Goal: Task Accomplishment & Management: Manage account settings

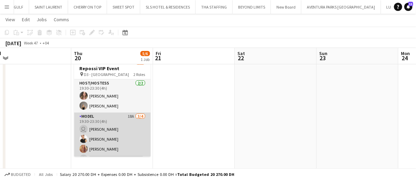
scroll to position [9, 0]
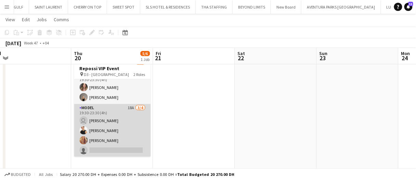
click at [104, 115] on app-card-role "Model 18A 3/4 19:30-23:30 (4h) user Juliya Chumachova Shahnoza Azam Jordane Sca…" at bounding box center [112, 130] width 77 height 53
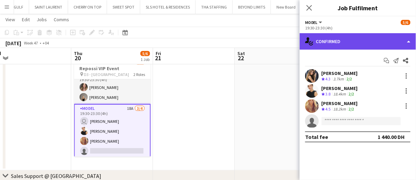
click at [319, 40] on div "single-neutral-actions-check-2 Confirmed" at bounding box center [358, 41] width 116 height 16
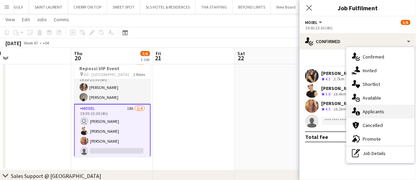
click at [364, 109] on span "Applicants" at bounding box center [374, 111] width 22 height 6
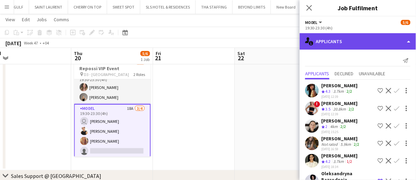
click at [338, 41] on div "single-neutral-actions-information Applicants" at bounding box center [358, 41] width 116 height 16
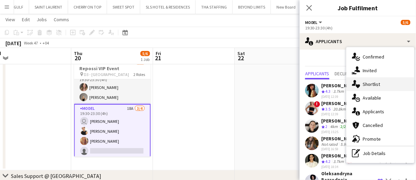
click at [371, 83] on span "Shortlist" at bounding box center [371, 84] width 17 height 6
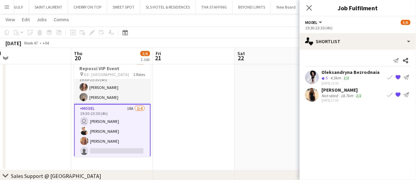
click at [349, 79] on app-skills-label "2/2" at bounding box center [346, 77] width 5 height 5
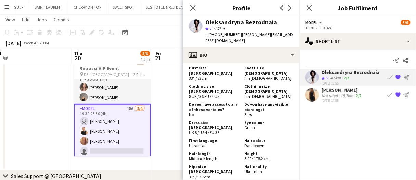
scroll to position [341, 0]
click at [327, 93] on div "Not rated" at bounding box center [331, 95] width 18 height 5
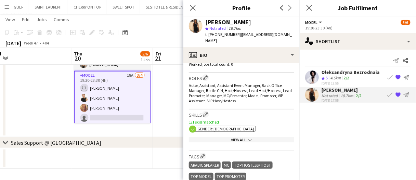
scroll to position [199, 0]
click at [255, 137] on div "View All chevron-down" at bounding box center [241, 139] width 105 height 5
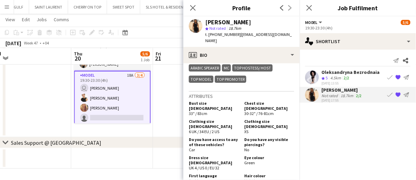
scroll to position [389, 0]
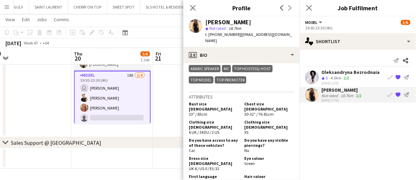
click at [168, 121] on app-date-cell at bounding box center [194, 79] width 82 height 118
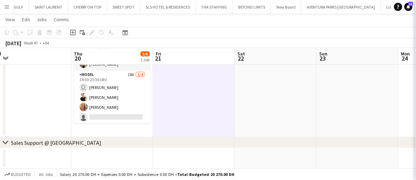
click at [168, 121] on app-date-cell at bounding box center [194, 79] width 82 height 118
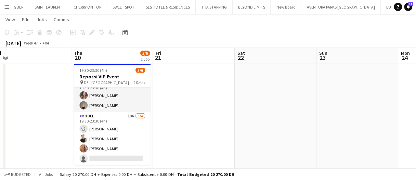
scroll to position [43, 0]
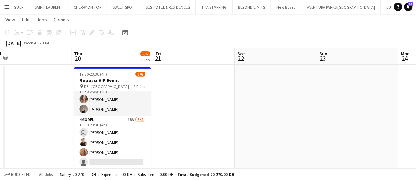
click at [222, 118] on app-date-cell at bounding box center [194, 124] width 82 height 118
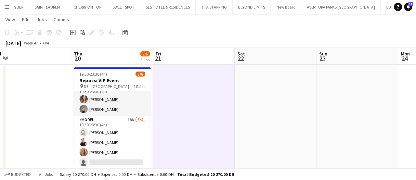
click at [222, 118] on app-date-cell at bounding box center [194, 124] width 82 height 118
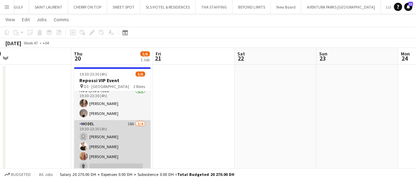
scroll to position [9, 0]
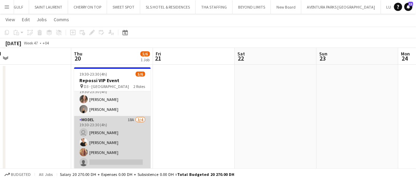
click at [112, 145] on app-card-role "Model 18A 3/4 19:30-23:30 (4h) user Juliya Chumachova Shahnoza Azam Jordane Sca…" at bounding box center [112, 142] width 77 height 53
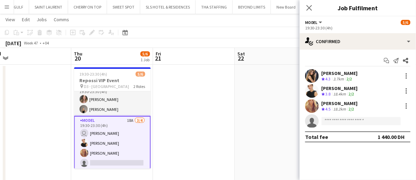
click at [324, 78] on icon "Crew rating" at bounding box center [323, 78] width 3 height 3
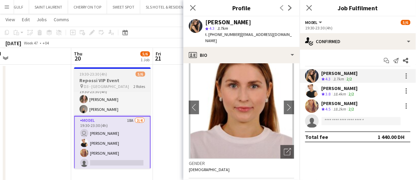
scroll to position [0, 0]
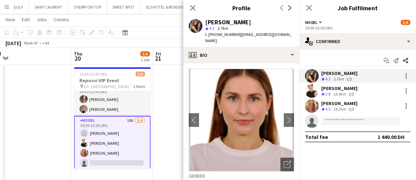
click at [161, 82] on app-date-cell at bounding box center [194, 124] width 82 height 118
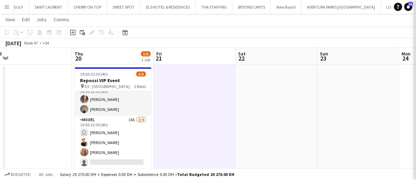
drag, startPoint x: 161, startPoint y: 82, endPoint x: 263, endPoint y: 124, distance: 109.9
click at [161, 82] on app-date-cell at bounding box center [195, 124] width 82 height 118
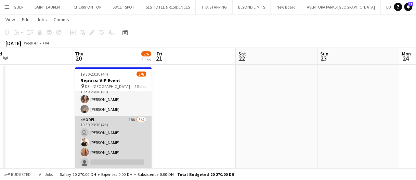
click at [99, 140] on app-card-role "Model 18A 3/4 19:30-23:30 (4h) user Juliya Chumachova Shahnoza Azam Jordane Sca…" at bounding box center [113, 142] width 77 height 53
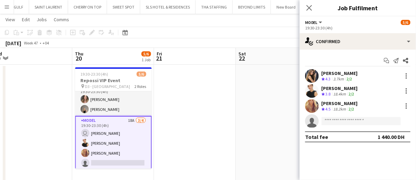
click at [298, 101] on app-date-cell at bounding box center [277, 124] width 82 height 118
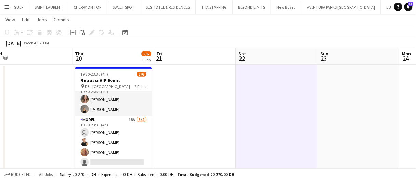
click at [298, 101] on app-date-cell at bounding box center [277, 124] width 82 height 118
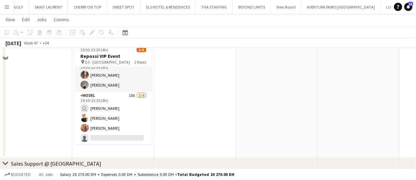
scroll to position [68, 0]
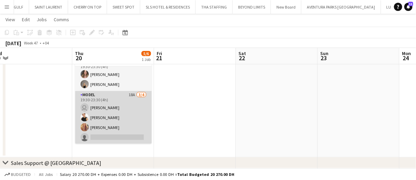
click at [113, 118] on app-card-role "Model 18A 3/4 19:30-23:30 (4h) user Juliya Chumachova Shahnoza Azam Jordane Sca…" at bounding box center [113, 117] width 77 height 53
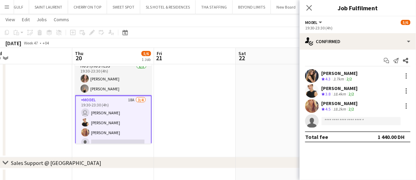
scroll to position [0, 0]
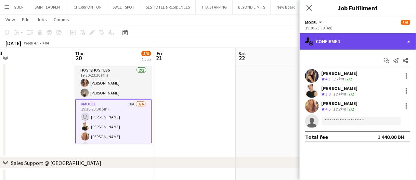
click at [331, 42] on div "single-neutral-actions-check-2 Confirmed" at bounding box center [358, 41] width 116 height 16
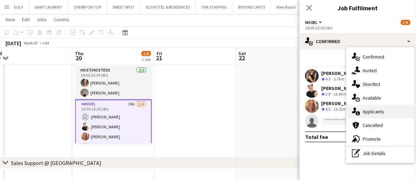
click at [369, 117] on div "single-neutral-actions-information Applicants" at bounding box center [381, 112] width 68 height 14
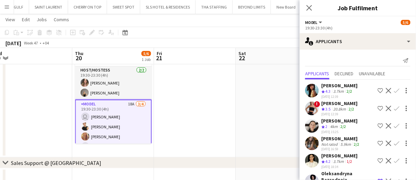
click at [352, 106] on app-skills-label "2/2" at bounding box center [351, 108] width 5 height 5
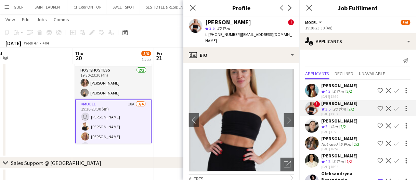
click at [195, 2] on div "Close pop-in" at bounding box center [192, 8] width 19 height 16
click at [195, 9] on icon "Close pop-in" at bounding box center [193, 7] width 7 height 7
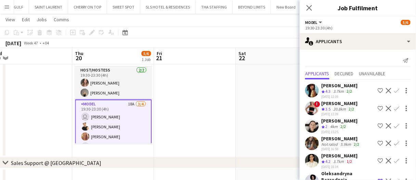
scroll to position [216, 0]
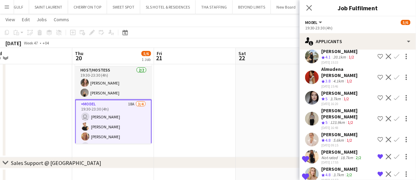
click at [351, 172] on app-skills-label "2/2" at bounding box center [349, 174] width 5 height 5
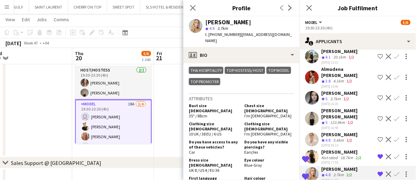
scroll to position [411, 0]
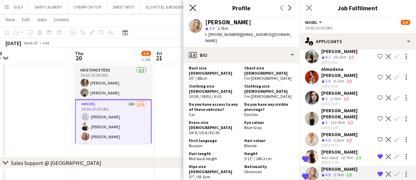
click at [195, 5] on icon "Close pop-in" at bounding box center [193, 7] width 7 height 7
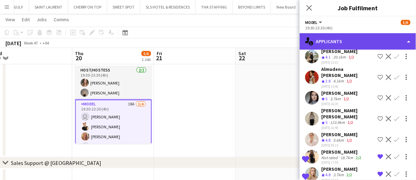
click at [340, 37] on div "single-neutral-actions-information Applicants" at bounding box center [358, 41] width 116 height 16
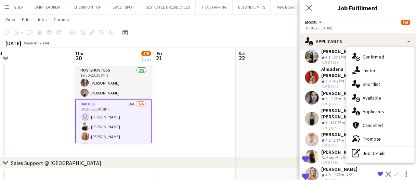
click at [374, 85] on span "Shortlist" at bounding box center [371, 84] width 17 height 6
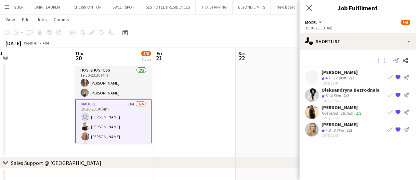
scroll to position [0, 0]
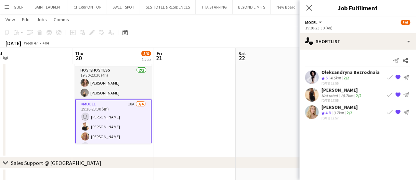
click at [334, 93] on div "Not rated" at bounding box center [331, 95] width 18 height 5
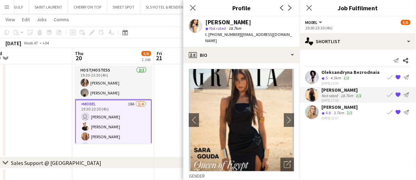
click at [325, 117] on div "29-09-2025 12:57" at bounding box center [340, 118] width 36 height 4
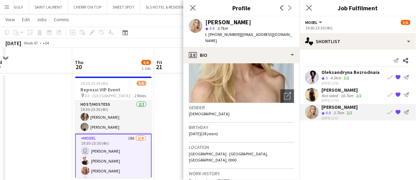
scroll to position [34, 0]
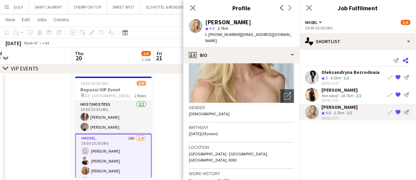
click at [406, 62] on icon "Share" at bounding box center [405, 60] width 5 height 5
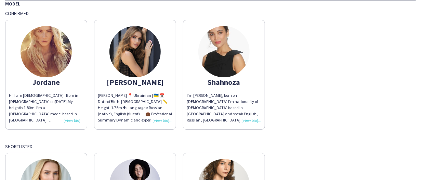
scroll to position [240, 0]
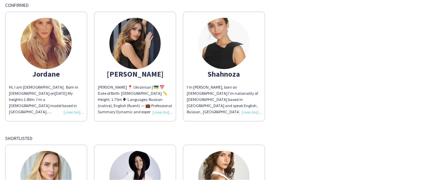
drag, startPoint x: 367, startPoint y: 58, endPoint x: 360, endPoint y: 64, distance: 9.5
click at [367, 58] on div "Jordane Hi, I am Jordan. Born in France on 03-09-1992. My height is 1.80m. I’m …" at bounding box center [210, 64] width 411 height 113
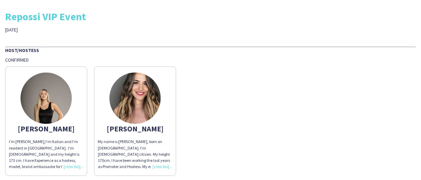
scroll to position [0, 0]
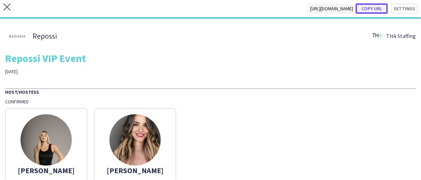
click at [374, 10] on button "Copy url" at bounding box center [372, 8] width 32 height 10
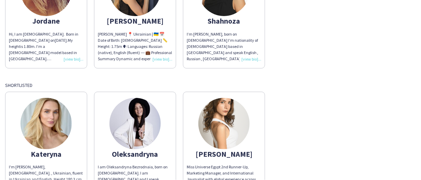
scroll to position [343, 0]
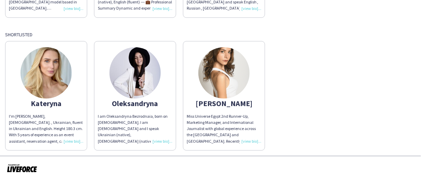
click at [63, 143] on div "I'm Kateryna Yukhno, 27 yo. , Ukrainian, fluent in Ukrainian and English. Heigh…" at bounding box center [46, 128] width 75 height 31
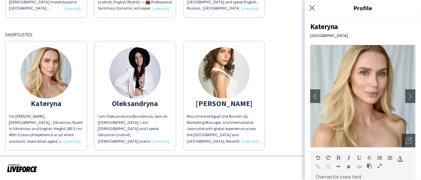
click at [165, 139] on div "I am Oleksandryna Bezrodnaia, born on 29 October, 1991. I am Ukrainian and I sp…" at bounding box center [135, 128] width 75 height 31
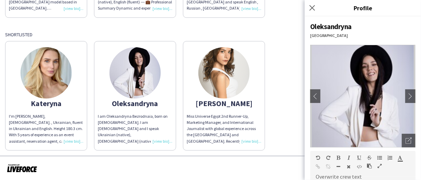
click at [243, 139] on div "Miss Universe Egypt 2nd Runner-Up, Marketing Manager, and International Journal…" at bounding box center [224, 128] width 75 height 31
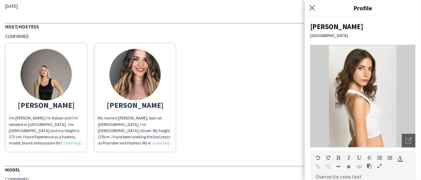
scroll to position [0, 0]
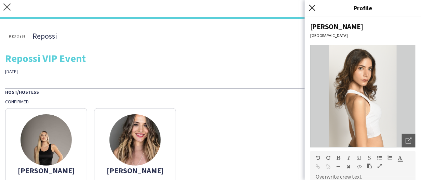
click at [311, 9] on icon at bounding box center [312, 7] width 7 height 7
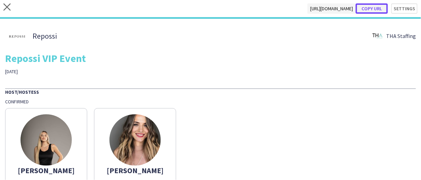
click at [372, 9] on button "Copy url" at bounding box center [372, 8] width 32 height 10
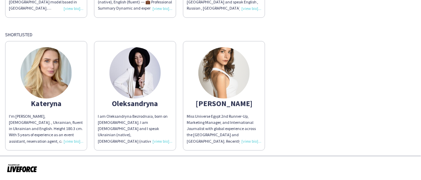
scroll to position [343, 0]
click at [217, 100] on div "Sara" at bounding box center [224, 103] width 75 height 6
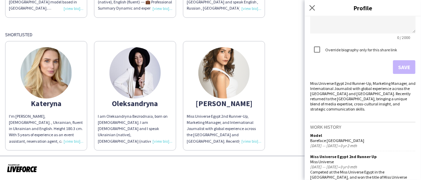
scroll to position [184, 0]
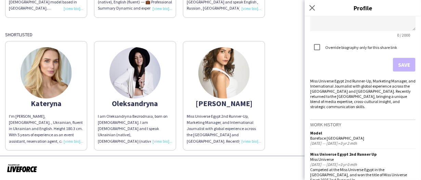
click at [282, 104] on div "Kateryna I'm Kateryna Yukhno, 27 yo. , Ukrainian, fluent in Ukrainian and Engli…" at bounding box center [210, 94] width 411 height 113
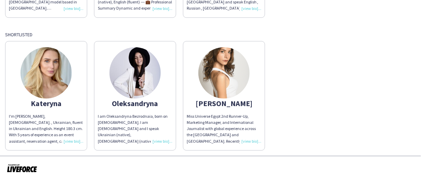
scroll to position [0, 0]
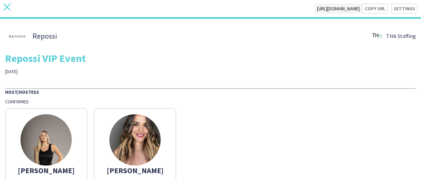
click at [7, 5] on icon "close" at bounding box center [6, 6] width 7 height 7
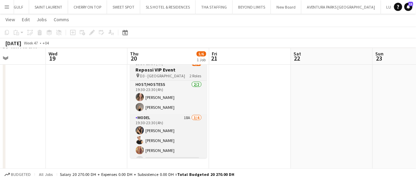
scroll to position [9, 0]
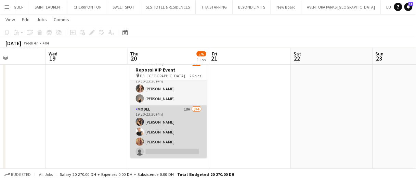
click at [164, 128] on app-card-role "Model 18A 3/4 19:30-23:30 (4h) Juliya Chumachova Shahnoza Azam Jordane Scarpato…" at bounding box center [168, 131] width 77 height 53
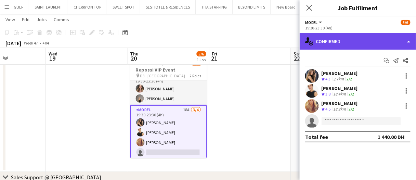
click at [327, 39] on div "single-neutral-actions-check-2 Confirmed" at bounding box center [358, 41] width 116 height 16
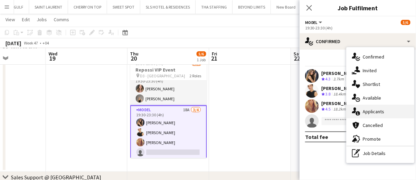
click at [383, 114] on span "Applicants" at bounding box center [374, 111] width 22 height 6
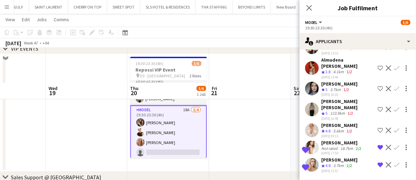
scroll to position [89, 0]
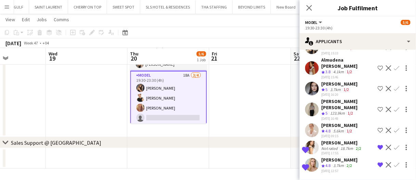
click at [333, 140] on div "Sara Gouda" at bounding box center [342, 143] width 41 height 6
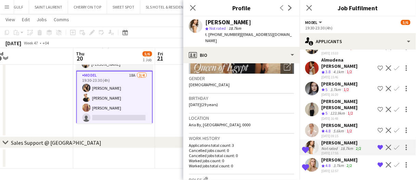
scroll to position [0, 259]
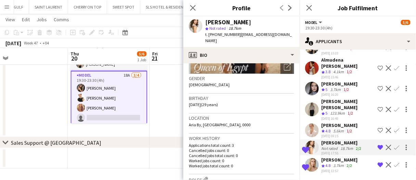
click at [326, 163] on span "4.8" at bounding box center [328, 165] width 5 height 5
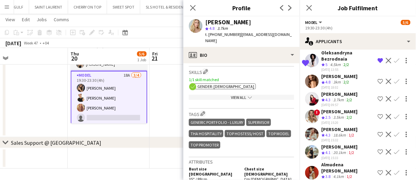
scroll to position [92, 0]
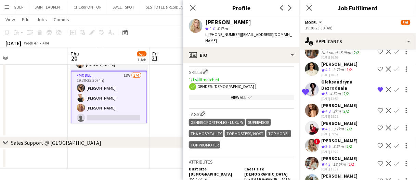
click at [339, 86] on div "Oleksandryna Bezrodnaia" at bounding box center [348, 85] width 53 height 12
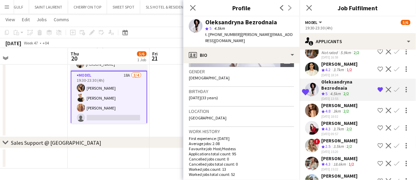
scroll to position [235, 0]
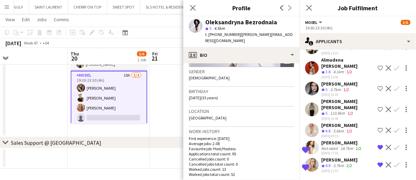
click at [350, 169] on div "29-09-2025 12:57" at bounding box center [340, 171] width 36 height 4
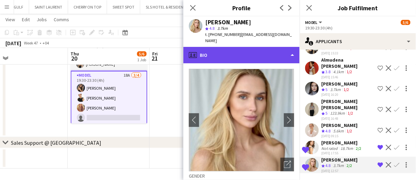
click at [254, 47] on div "profile Bio" at bounding box center [241, 55] width 116 height 16
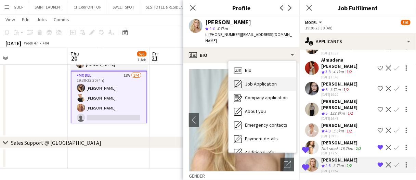
click at [274, 83] on div "Job Application Job Application" at bounding box center [263, 84] width 68 height 14
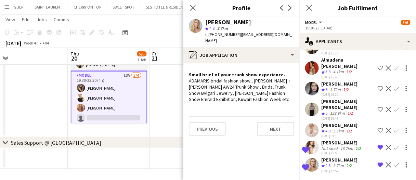
click at [122, 132] on app-date-cell "19:30-23:30 (4h) 5/6 Repossi VIP Event pin D3 - Dubai 2 Roles Host/Hostess 2/2 …" at bounding box center [109, 79] width 82 height 118
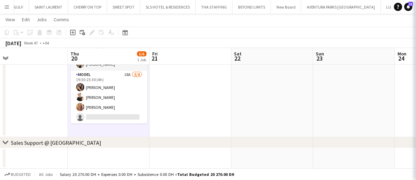
scroll to position [0, 0]
click at [122, 132] on app-date-cell "19:30-23:30 (4h) 5/6 Repossi VIP Event pin D3 - Dubai 2 Roles Host/Hostess 2/2 …" at bounding box center [109, 79] width 82 height 118
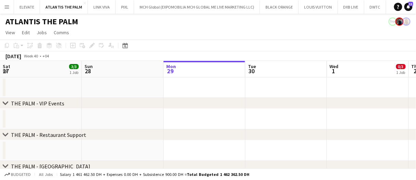
scroll to position [0, 204]
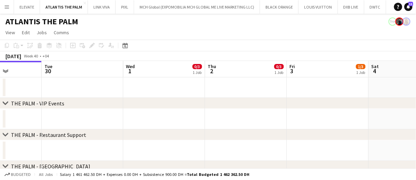
click at [190, 82] on app-date-cell at bounding box center [165, 87] width 82 height 21
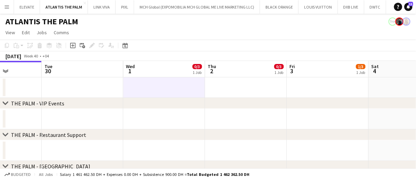
click at [190, 82] on app-date-cell at bounding box center [165, 87] width 82 height 21
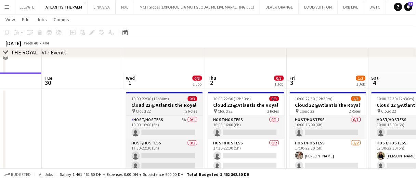
scroll to position [171, 0]
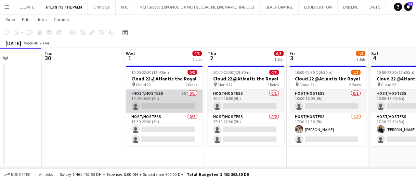
click at [169, 93] on app-card-role "Host/Hostess 3A 0/1 10:00-16:00 (6h) single-neutral-actions" at bounding box center [164, 101] width 77 height 23
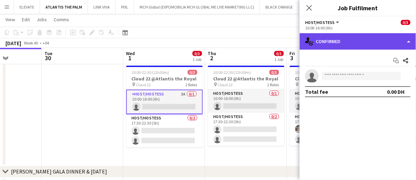
click at [338, 40] on div "single-neutral-actions-check-2 Confirmed" at bounding box center [358, 41] width 116 height 16
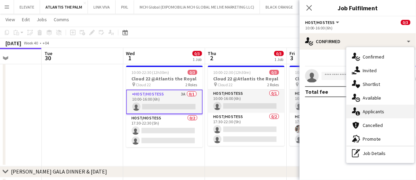
click at [378, 112] on span "Applicants" at bounding box center [374, 111] width 22 height 6
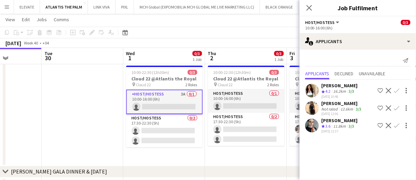
drag, startPoint x: 96, startPoint y: 100, endPoint x: 100, endPoint y: 96, distance: 6.1
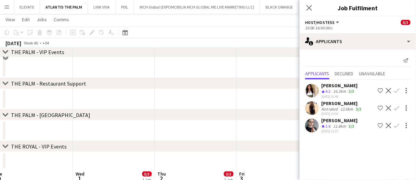
scroll to position [0, 0]
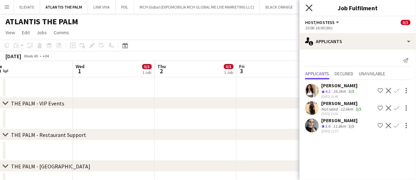
click at [312, 5] on icon at bounding box center [309, 7] width 7 height 7
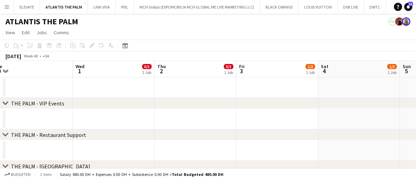
click at [129, 82] on app-date-cell at bounding box center [114, 87] width 82 height 21
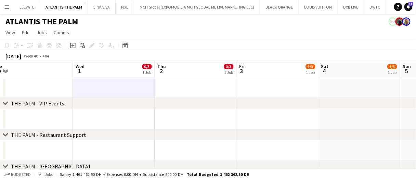
click at [130, 84] on app-date-cell at bounding box center [114, 87] width 82 height 21
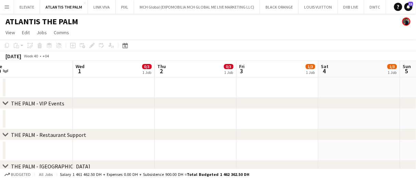
click at [260, 144] on app-date-cell at bounding box center [278, 150] width 82 height 21
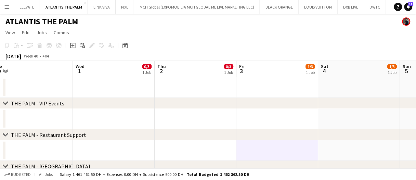
click at [260, 145] on app-date-cell at bounding box center [278, 150] width 82 height 21
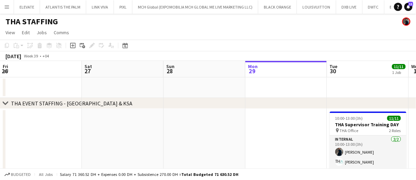
scroll to position [0, 236]
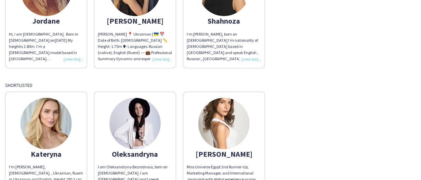
scroll to position [324, 0]
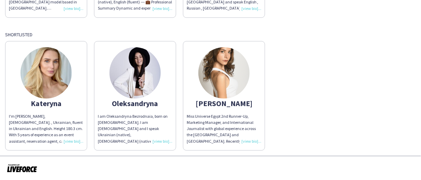
click at [217, 105] on div "[PERSON_NAME]" at bounding box center [224, 103] width 75 height 6
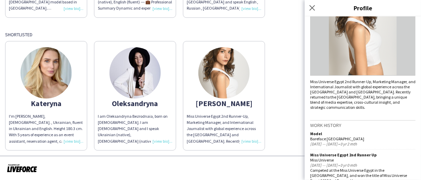
scroll to position [73, 0]
click at [164, 85] on app-share-pages-crew-card "Oleksandryna I am Oleksandryna Bezrodnaia, born on 29 October, 1991. I am Ukrai…" at bounding box center [135, 95] width 82 height 109
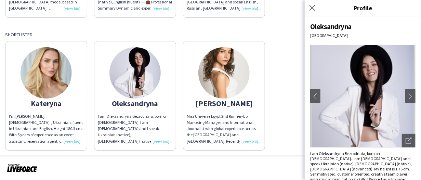
click at [105, 92] on app-share-pages-crew-card "Oleksandryna I am Oleksandryna Bezrodnaia, born on 29 October, 1991. I am Ukrai…" at bounding box center [135, 95] width 82 height 109
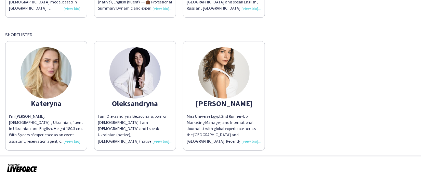
click at [105, 92] on app-share-pages-crew-card "Oleksandryna I am Oleksandryna Bezrodnaia, born on 29 October, 1991. I am Ukrai…" at bounding box center [135, 95] width 82 height 109
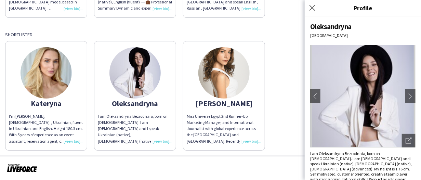
drag, startPoint x: 87, startPoint y: 93, endPoint x: 82, endPoint y: 94, distance: 4.8
click at [87, 93] on app-share-pages-crew-card "Kateryna I'm Kateryna Yukhno, 27 yo. , Ukrainian, fluent in Ukrainian and Engli…" at bounding box center [46, 95] width 82 height 109
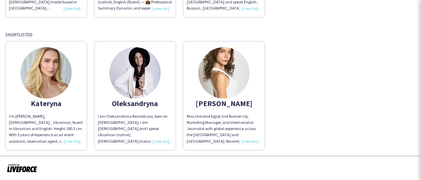
click at [70, 96] on app-share-pages-crew-card "Kateryna I'm Kateryna Yukhno, 27 yo. , Ukrainian, fluent in Ukrainian and Engli…" at bounding box center [46, 95] width 82 height 109
